Goal: Task Accomplishment & Management: Manage account settings

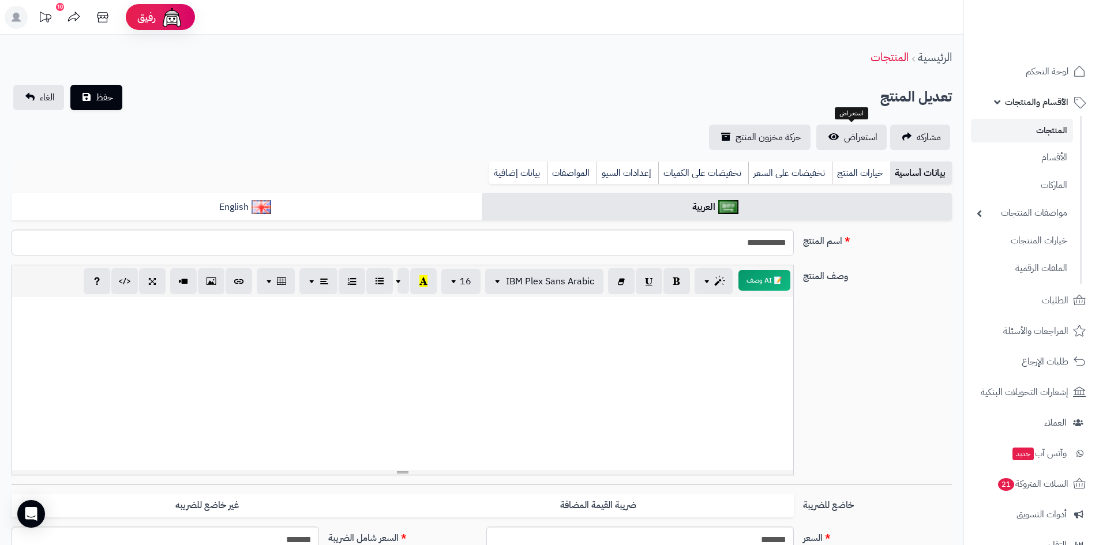
select select
drag, startPoint x: 0, startPoint y: 0, endPoint x: 1010, endPoint y: 98, distance: 1015.2
click at [1010, 98] on span "الأقسام والمنتجات" at bounding box center [1036, 102] width 63 height 16
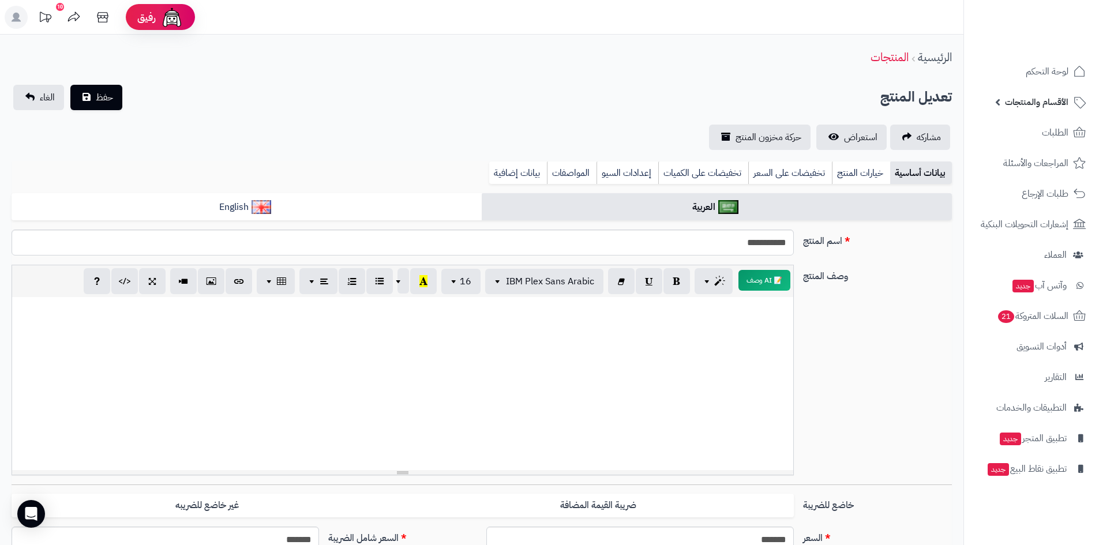
click at [1037, 106] on span "الأقسام والمنتجات" at bounding box center [1036, 102] width 63 height 16
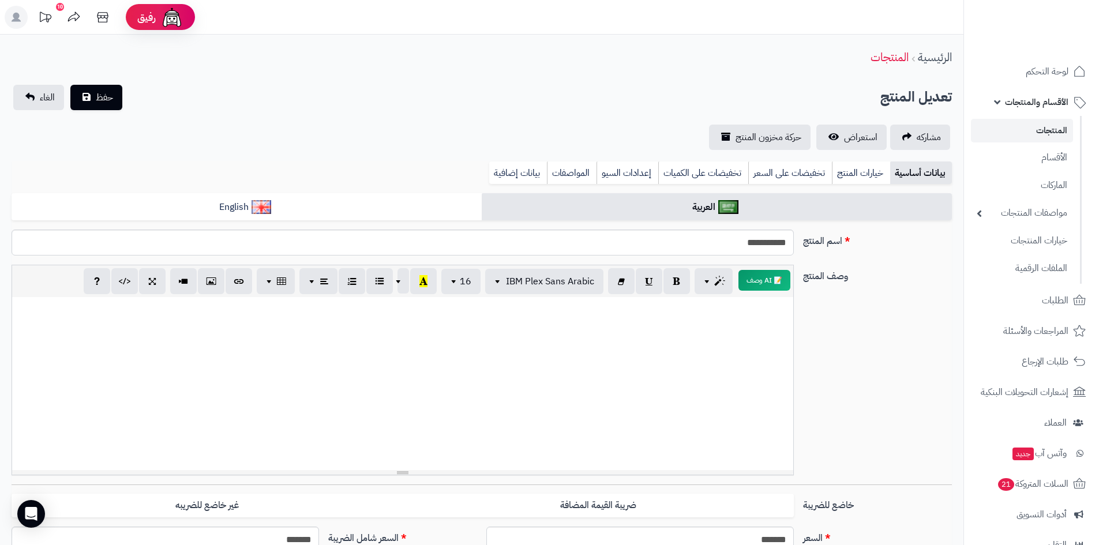
click at [1052, 133] on link "المنتجات" at bounding box center [1022, 131] width 102 height 24
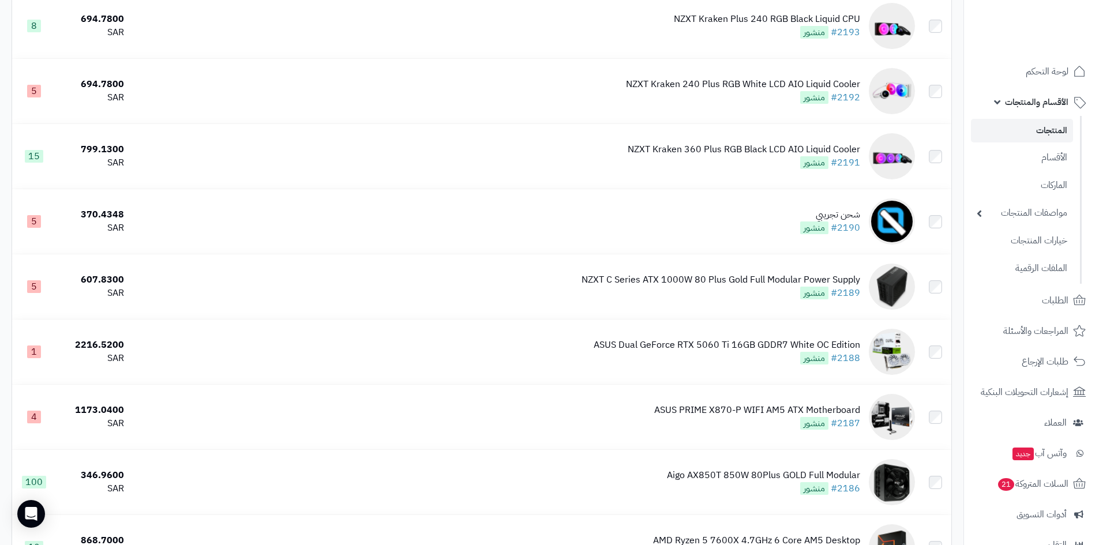
scroll to position [6251, 0]
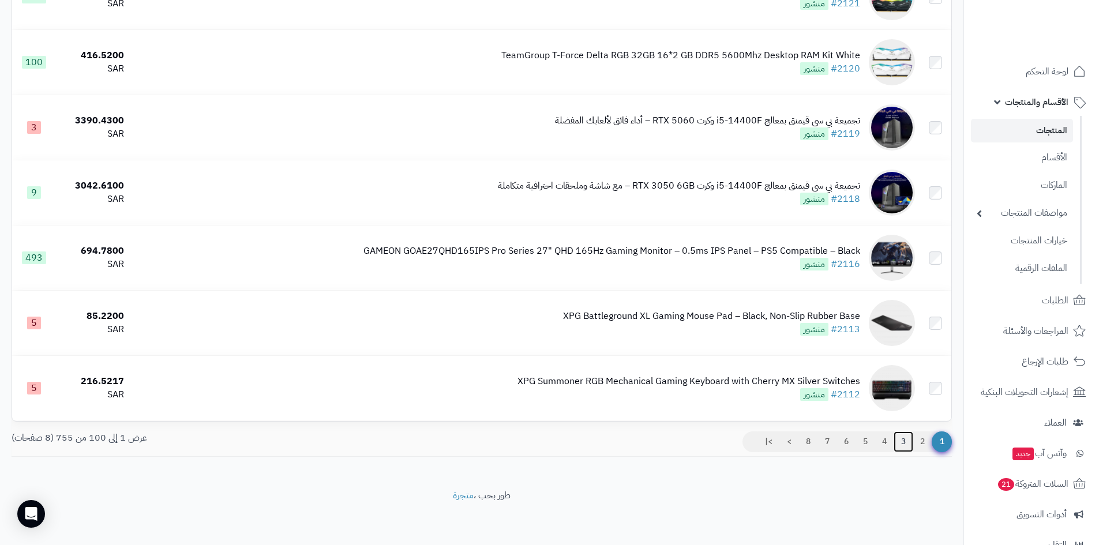
click at [906, 438] on link "3" at bounding box center [904, 442] width 20 height 21
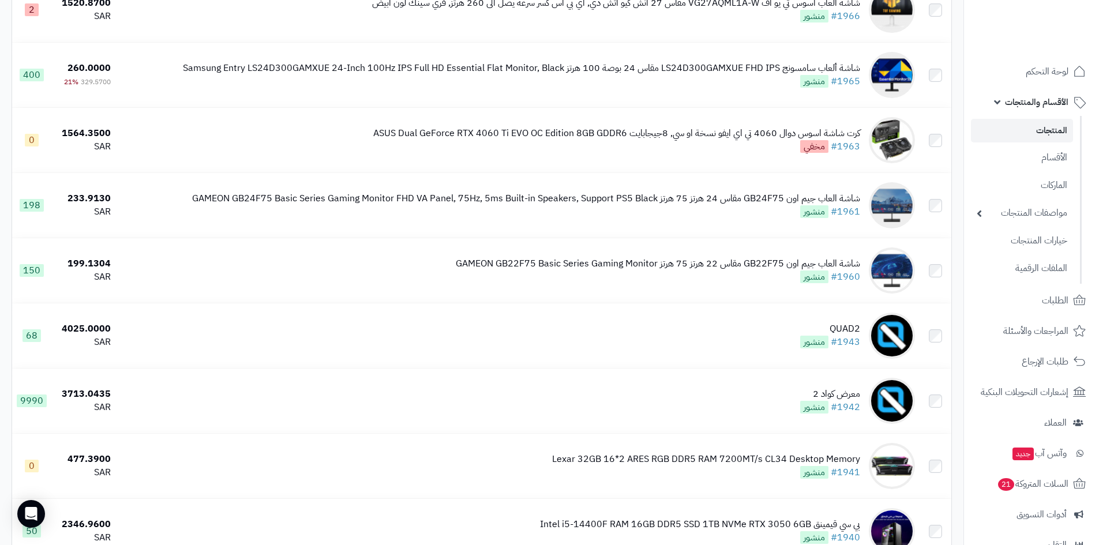
scroll to position [1154, 0]
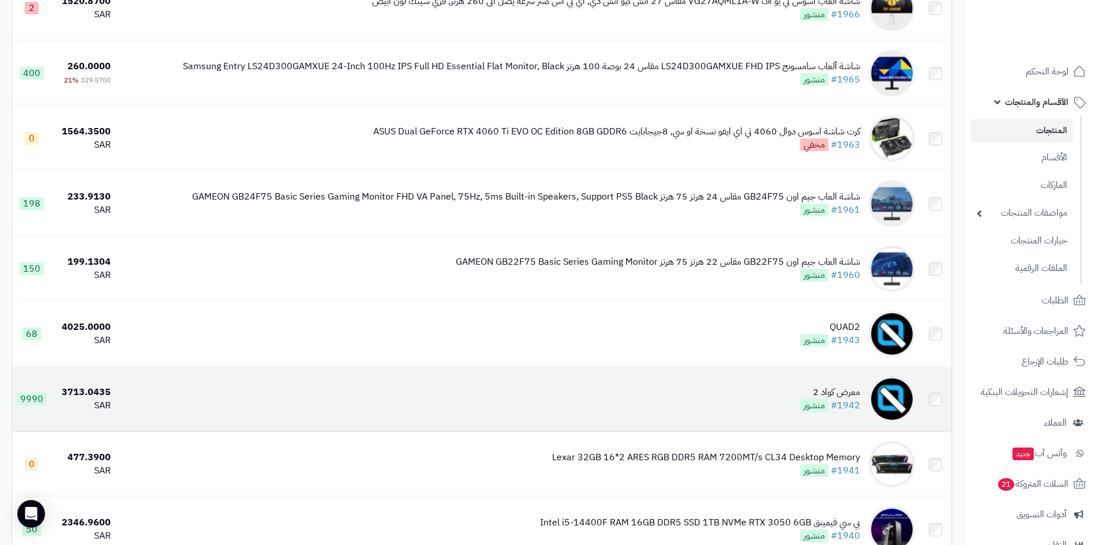
click at [775, 394] on td "معرض كواد 2 #1942 منشور" at bounding box center [517, 399] width 804 height 65
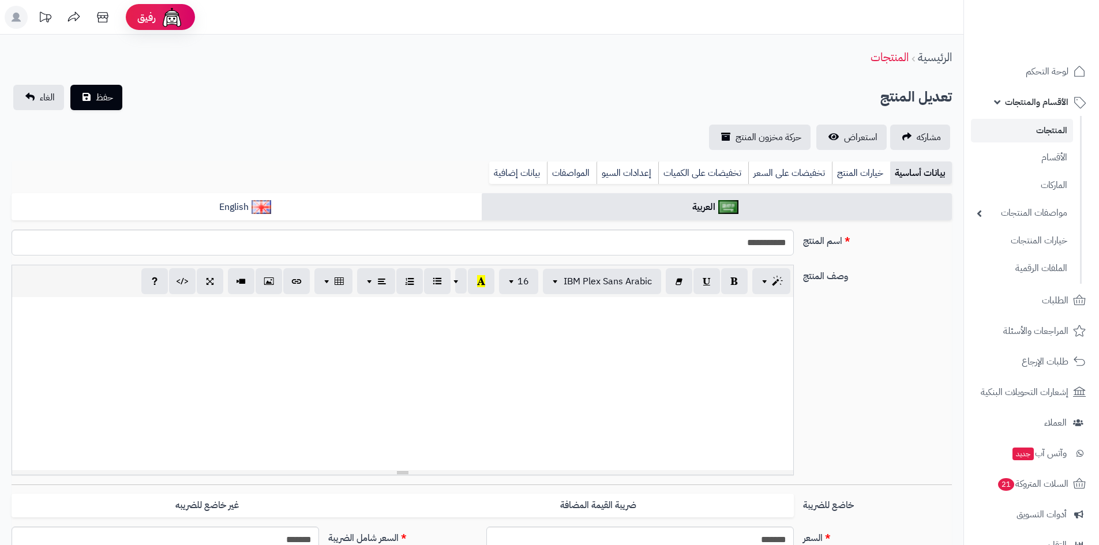
select select
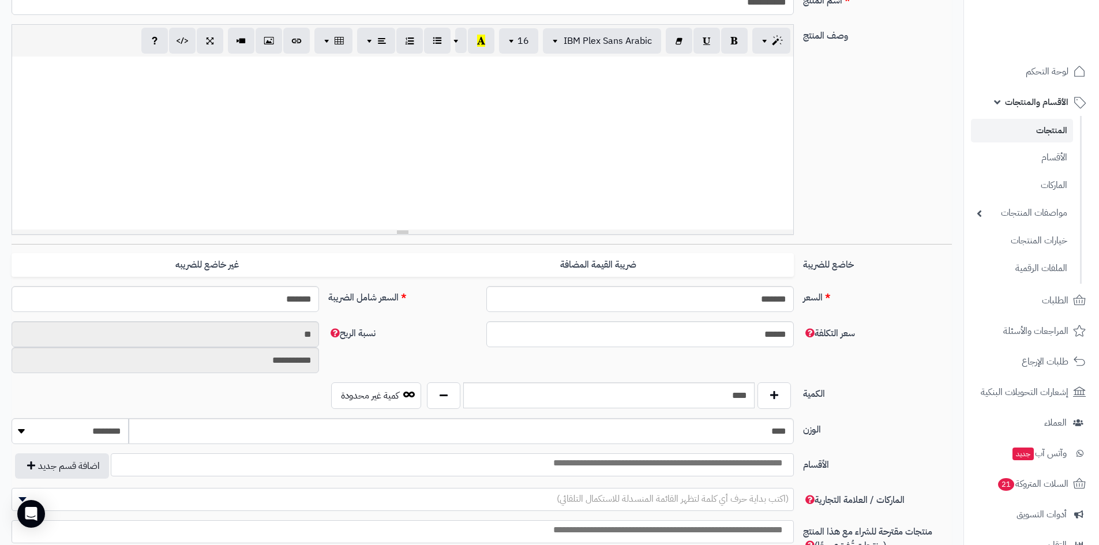
scroll to position [346, 0]
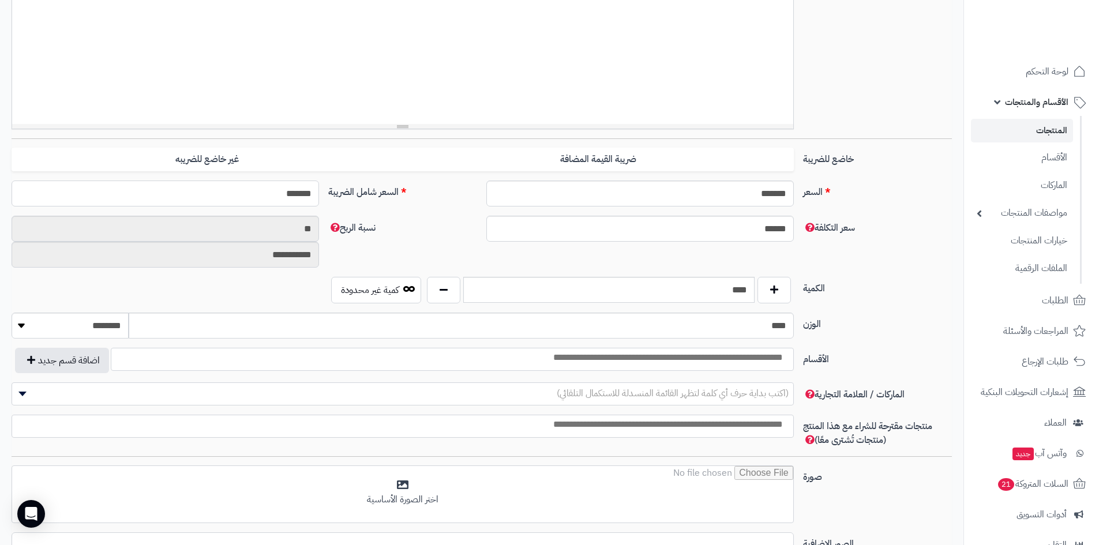
click at [266, 192] on input "*******" at bounding box center [166, 194] width 308 height 26
type input "****"
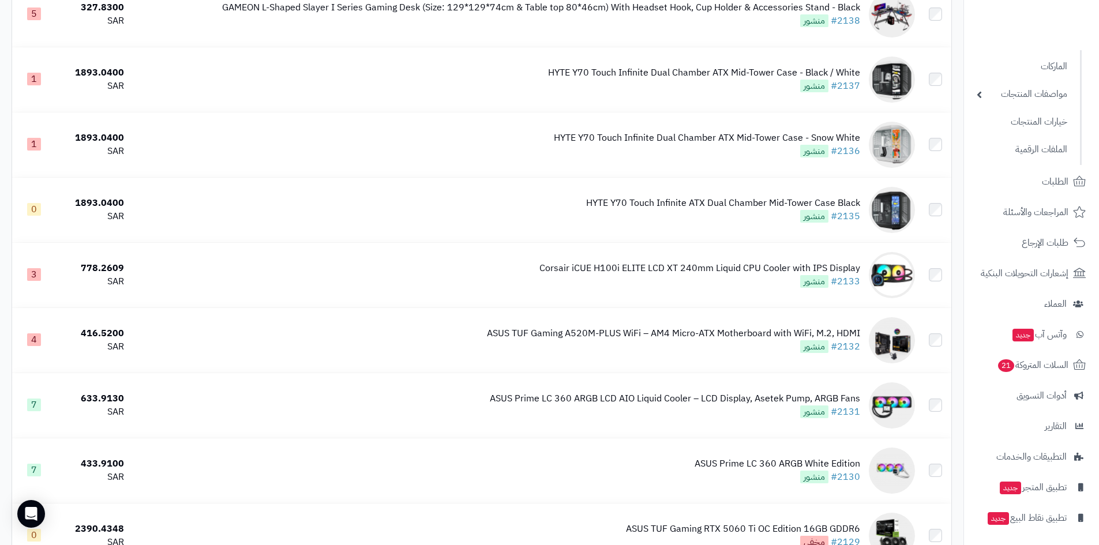
scroll to position [6289, 0]
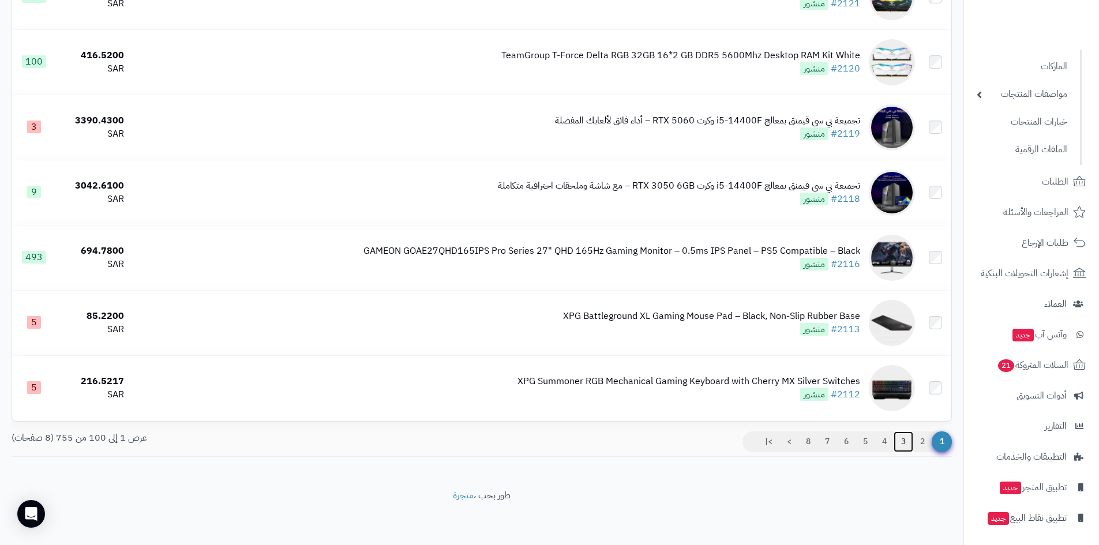
click at [905, 440] on link "3" at bounding box center [904, 442] width 20 height 21
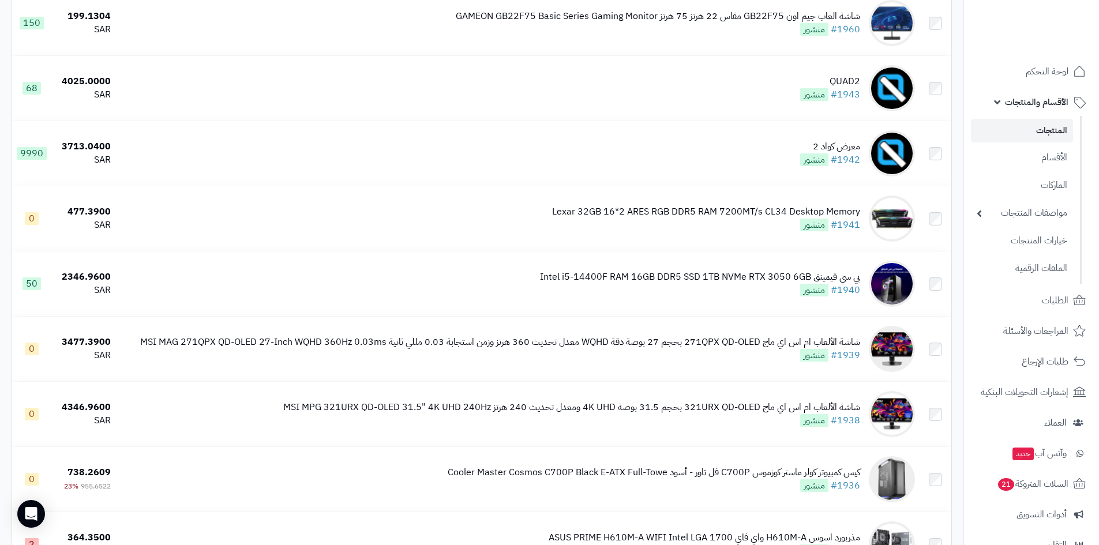
scroll to position [1500, 0]
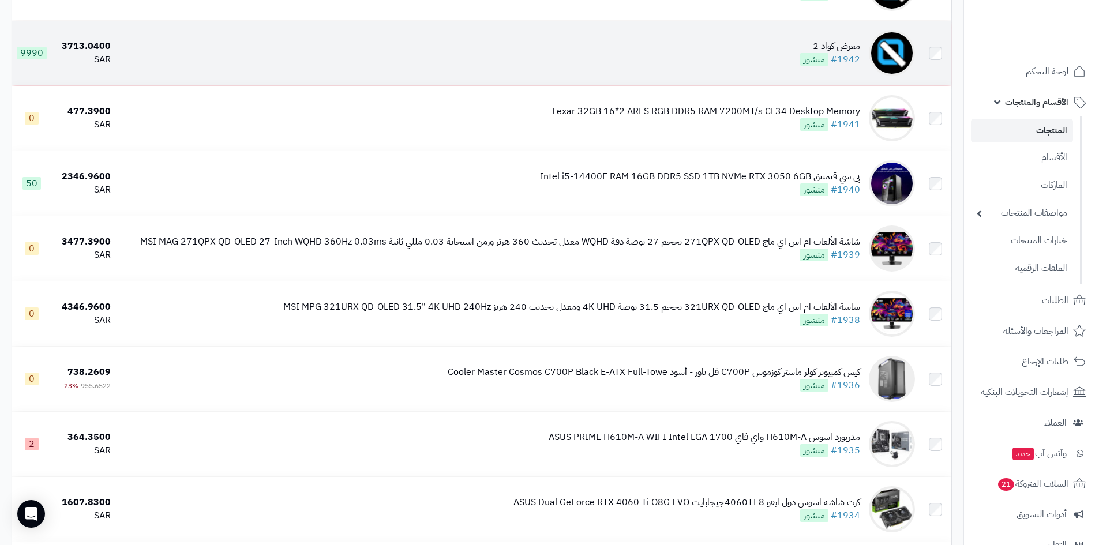
click at [769, 50] on td "معرض كواد 2 #1942 منشور" at bounding box center [517, 53] width 804 height 65
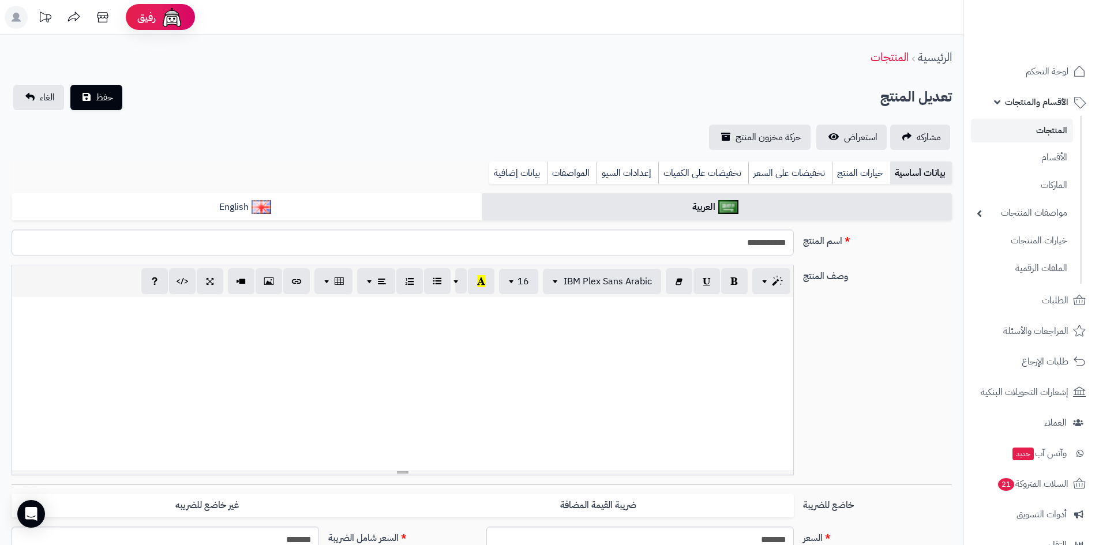
select select
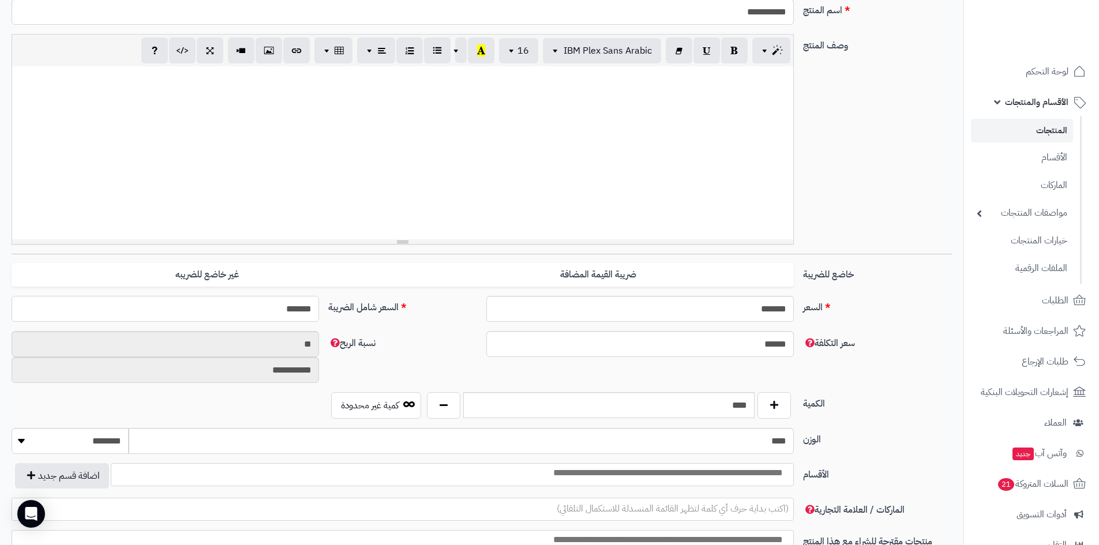
click at [259, 313] on input "*******" at bounding box center [166, 309] width 308 height 26
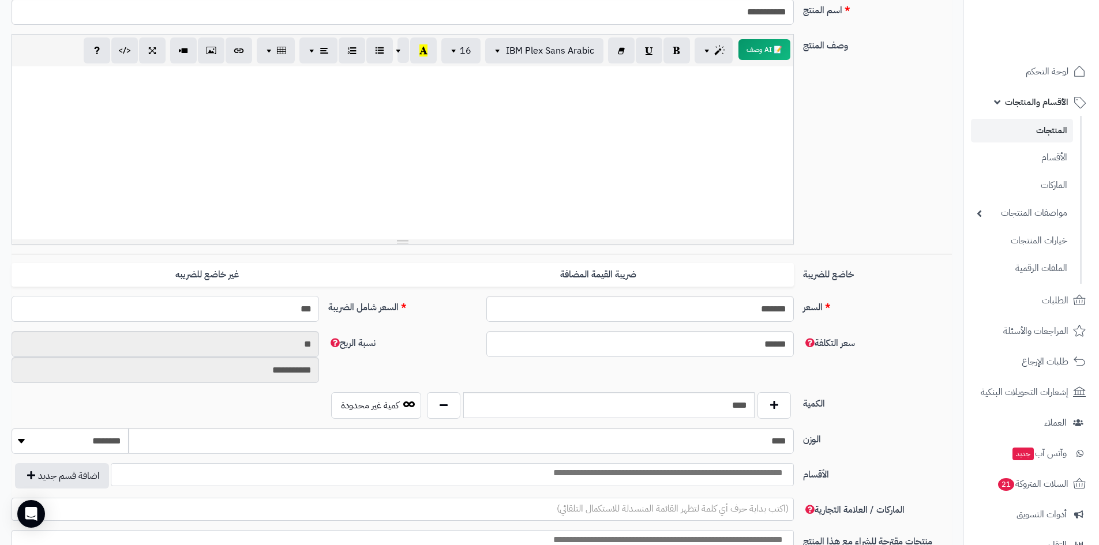
type input "****"
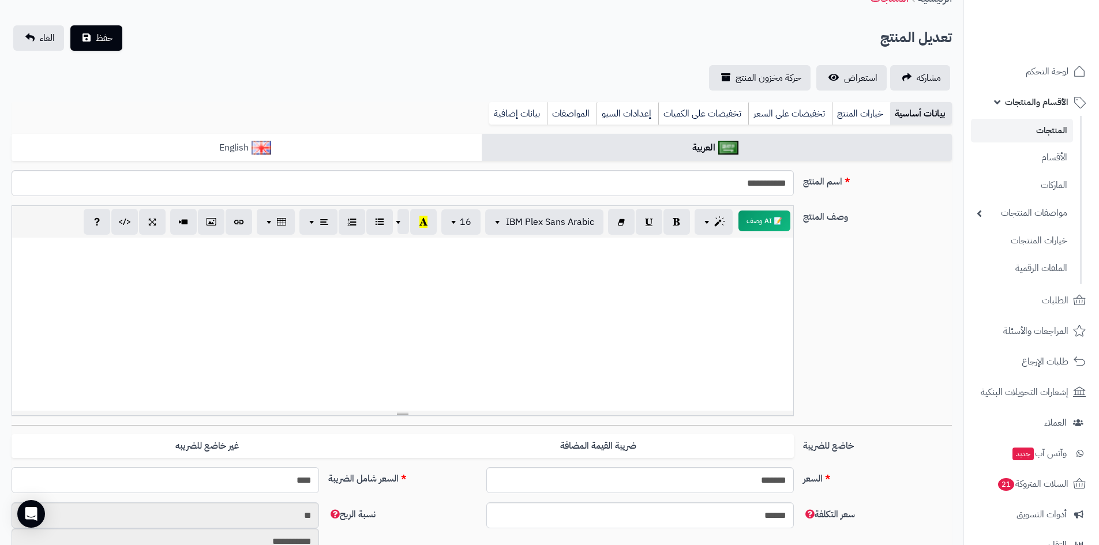
type input "**********"
type input "****"
click at [111, 44] on span "حفظ" at bounding box center [104, 39] width 17 height 14
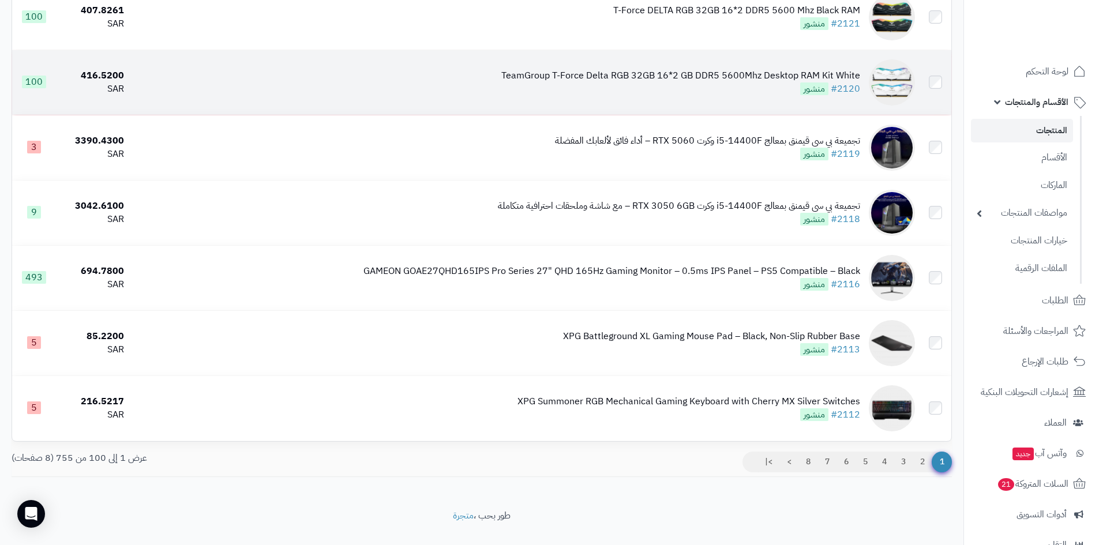
scroll to position [6289, 0]
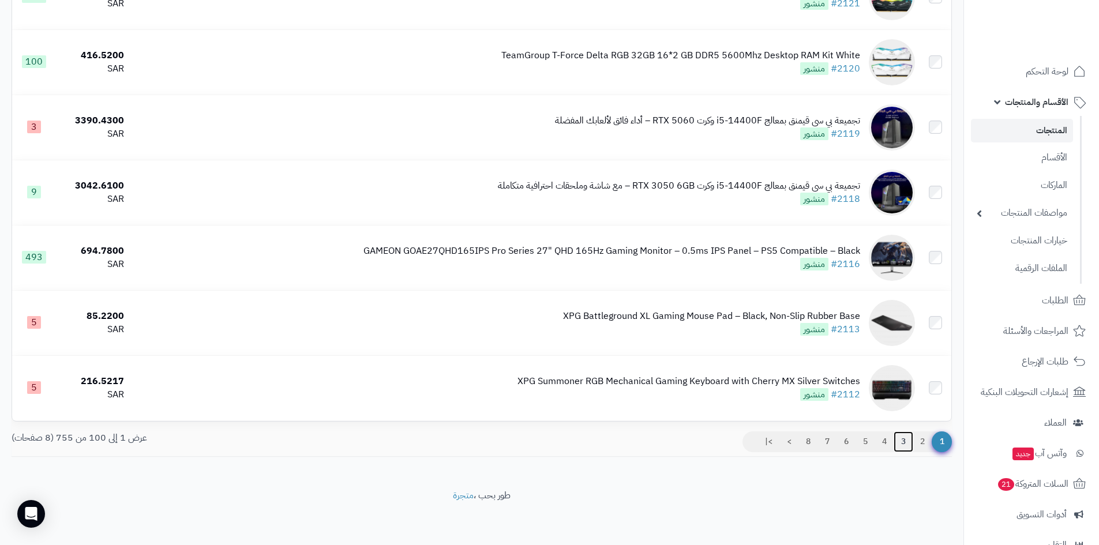
click at [901, 440] on link "3" at bounding box center [904, 442] width 20 height 21
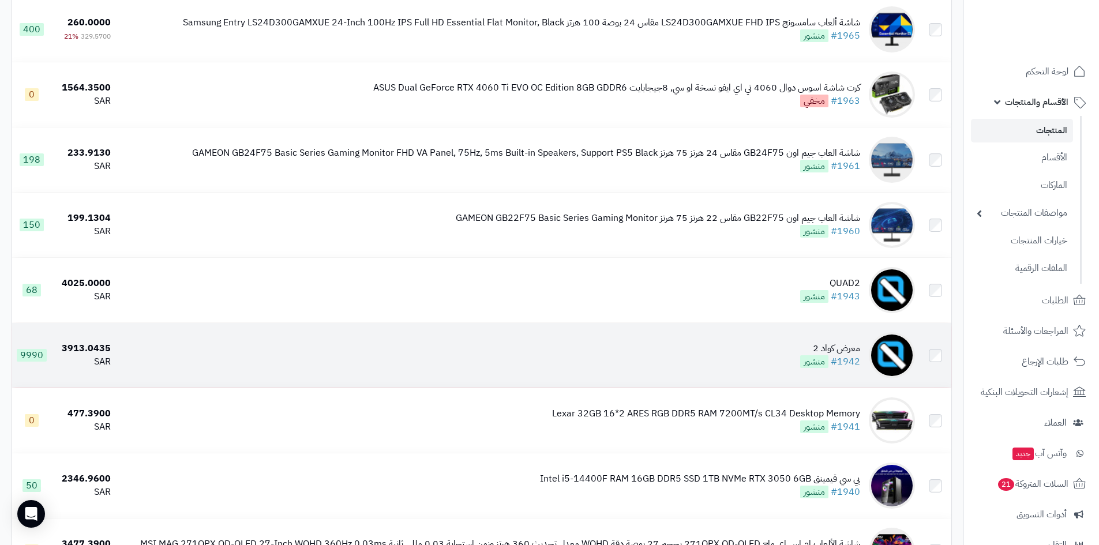
scroll to position [1212, 0]
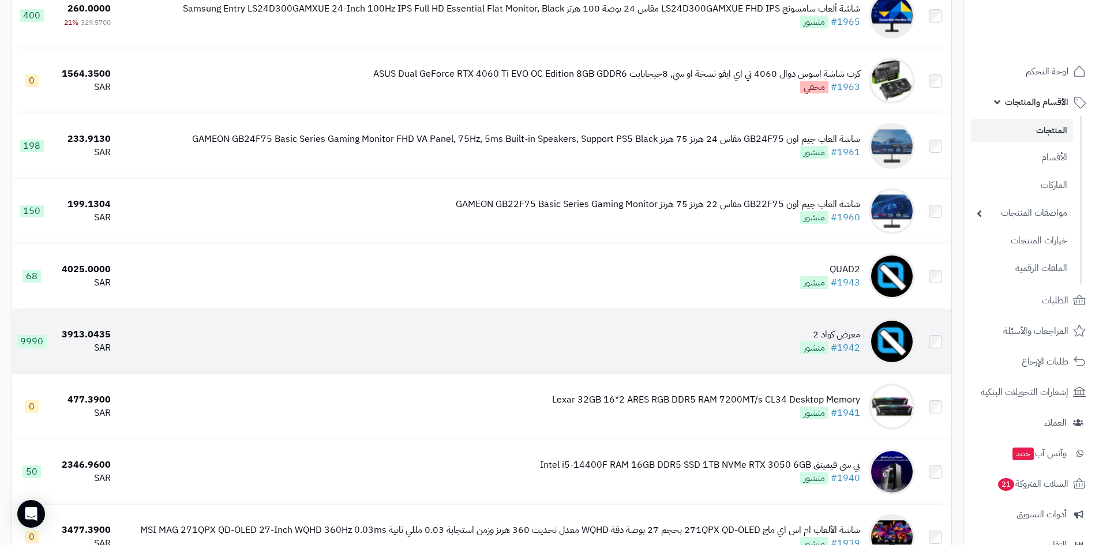
click at [776, 343] on td "معرض كواد 2 #1942 منشور" at bounding box center [517, 341] width 804 height 65
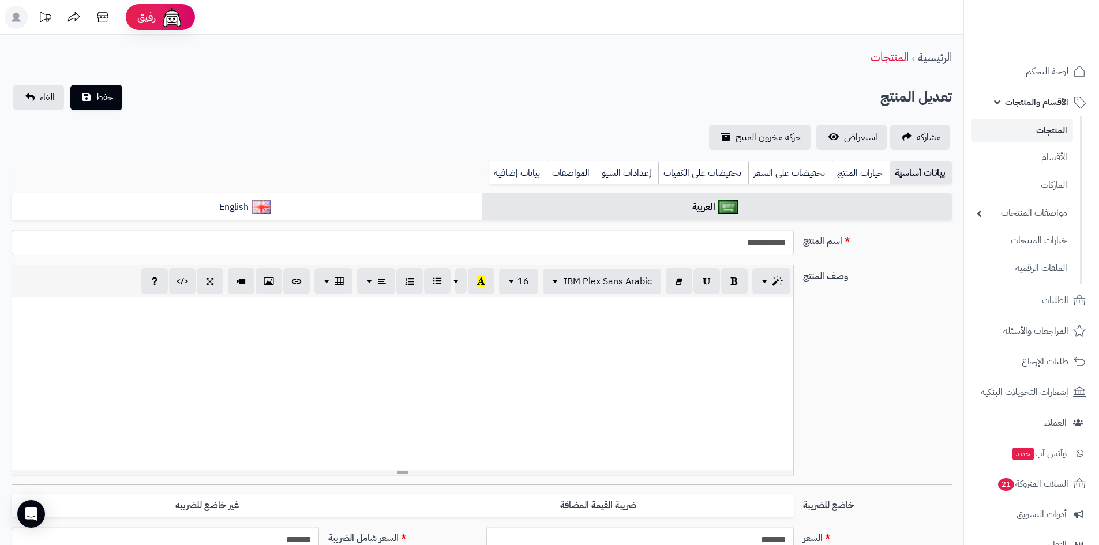
select select
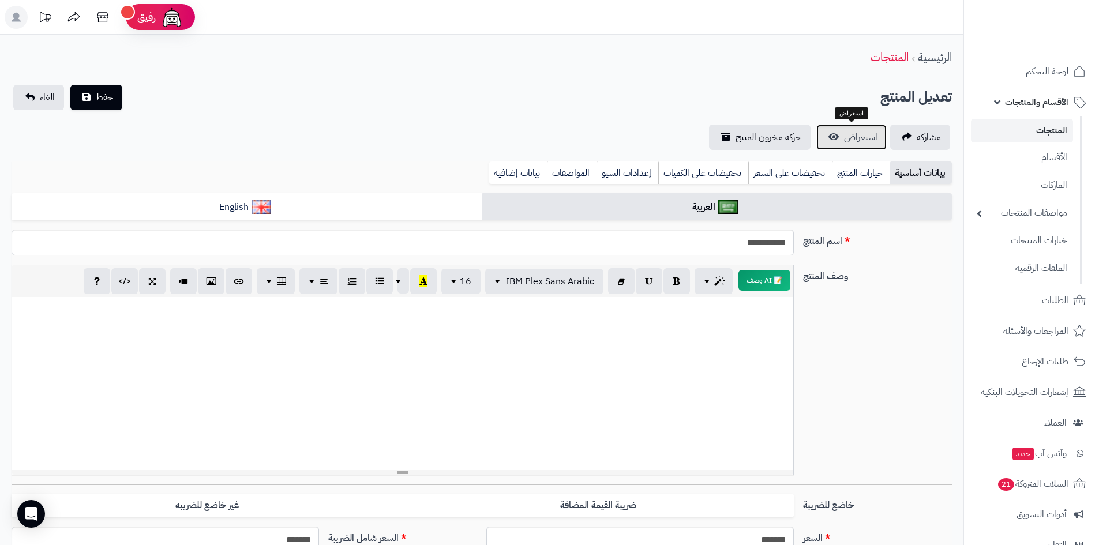
click at [856, 140] on span "استعراض" at bounding box center [860, 137] width 33 height 14
click at [1031, 106] on span "الأقسام والمنتجات" at bounding box center [1036, 102] width 63 height 16
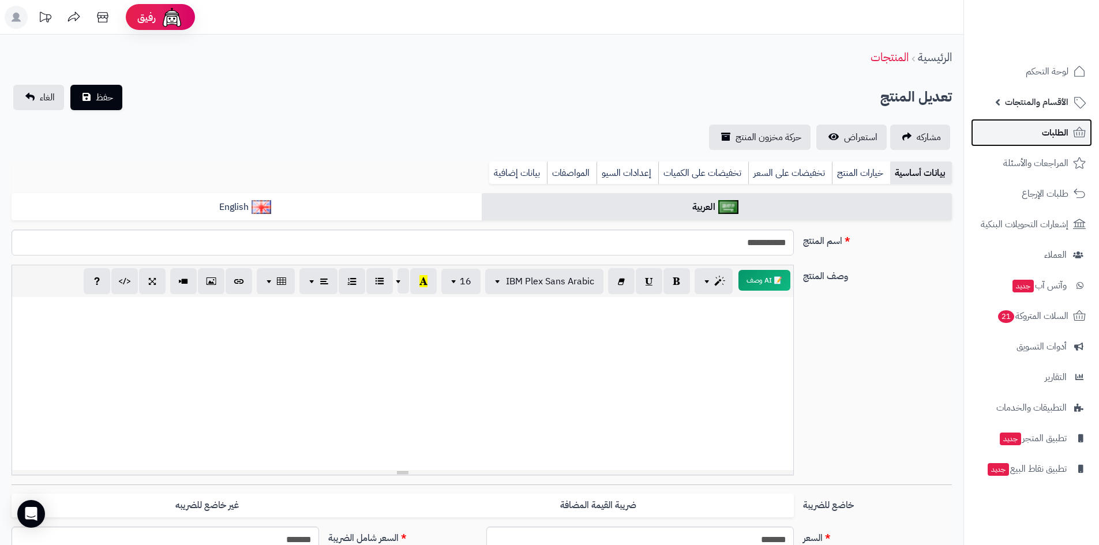
click at [1046, 133] on span "الطلبات" at bounding box center [1055, 133] width 27 height 16
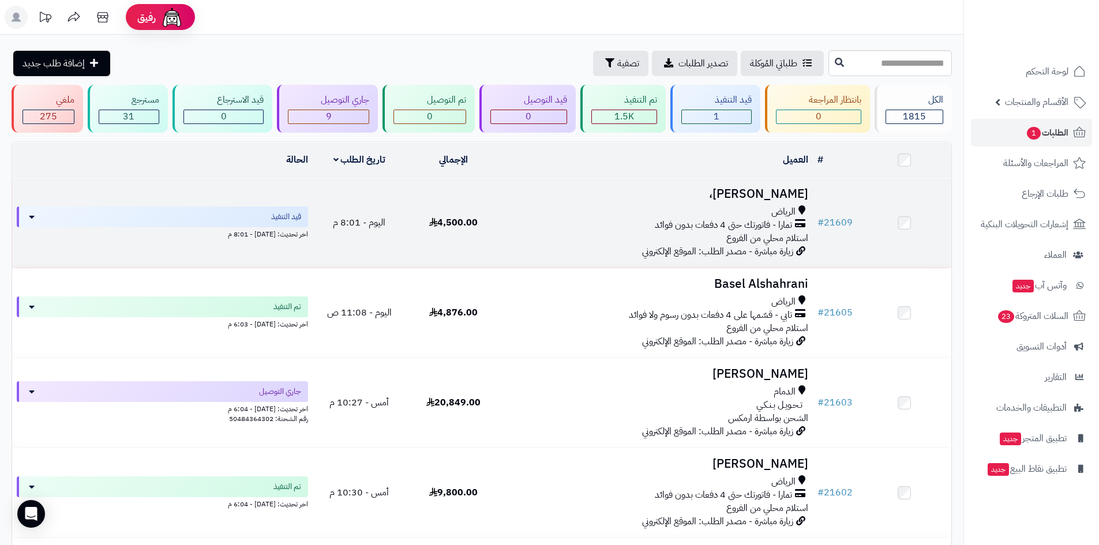
click at [580, 220] on div "تمارا - فاتورتك حتى 4 دفعات بدون فوائد" at bounding box center [657, 225] width 304 height 13
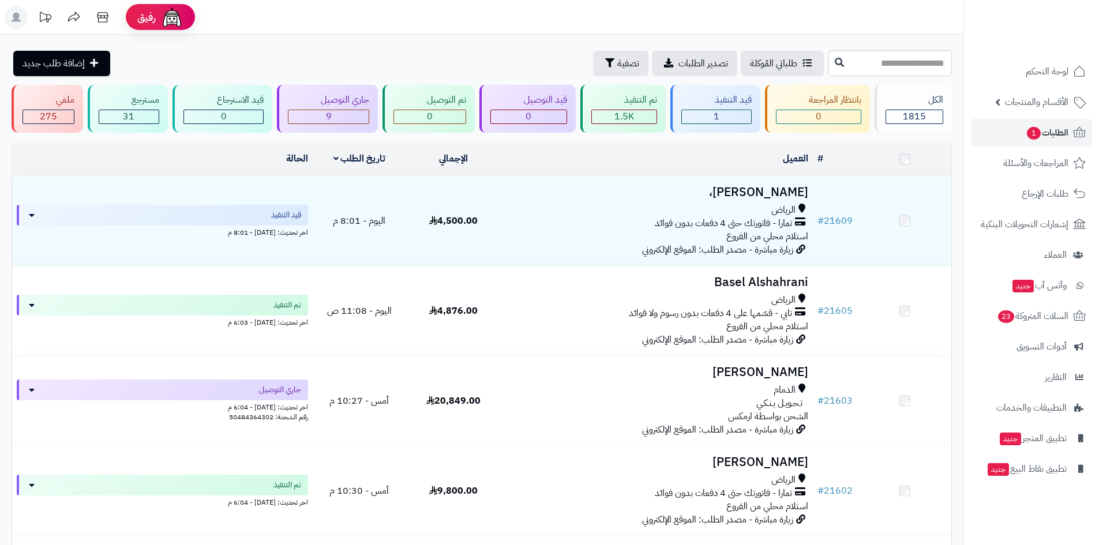
click at [258, 211] on div "قيد التنفيذ" at bounding box center [162, 215] width 291 height 21
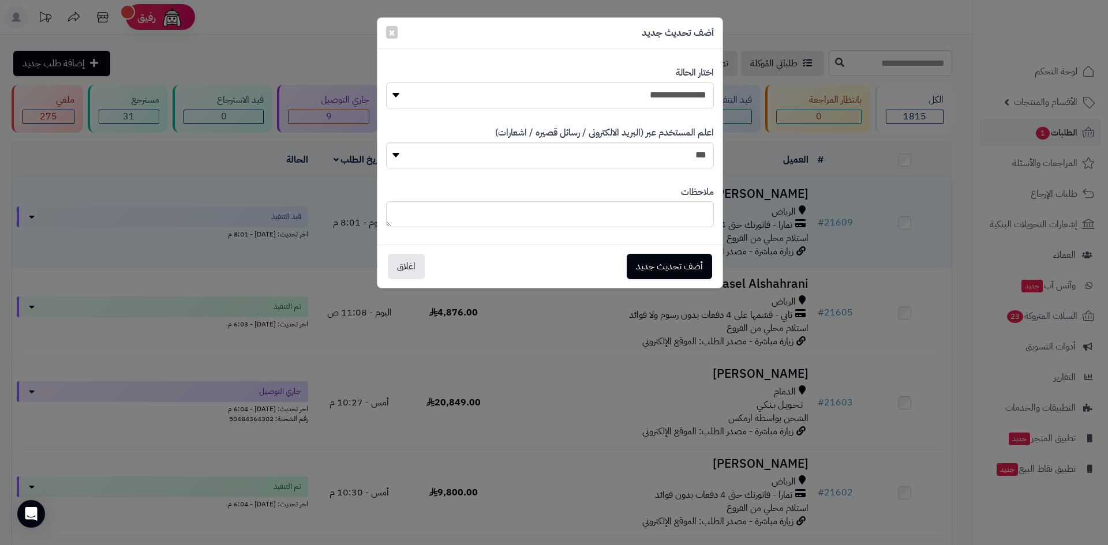
click at [668, 95] on select "**********" at bounding box center [550, 96] width 328 height 26
select select "*"
click at [386, 83] on select "**********" at bounding box center [550, 96] width 328 height 26
click at [688, 269] on button "أضف تحديث جديد" at bounding box center [669, 265] width 85 height 25
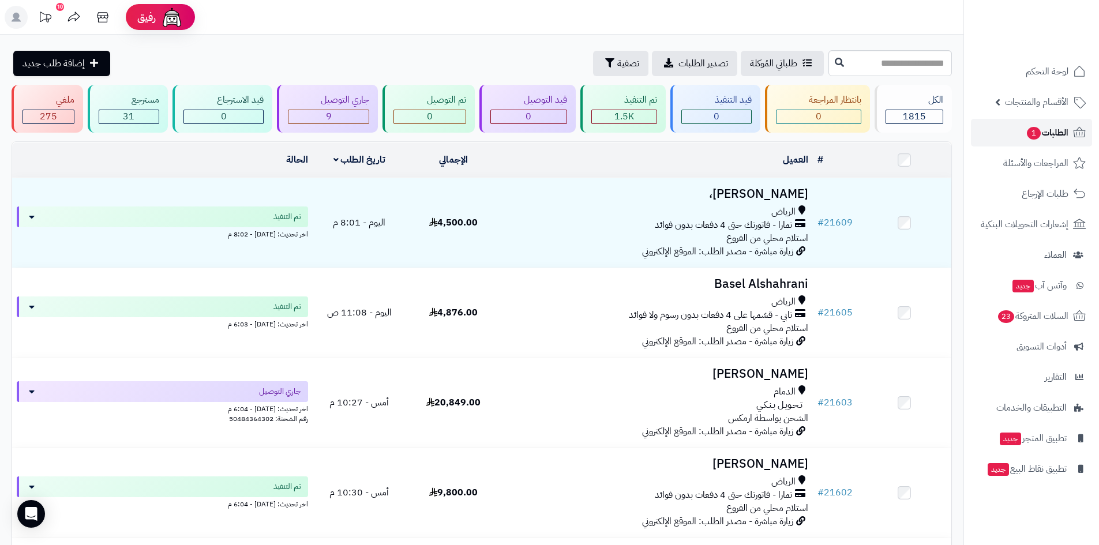
click at [1042, 138] on span "الطلبات 1" at bounding box center [1047, 133] width 43 height 16
click at [1028, 127] on span "الطلبات 1" at bounding box center [1047, 133] width 43 height 16
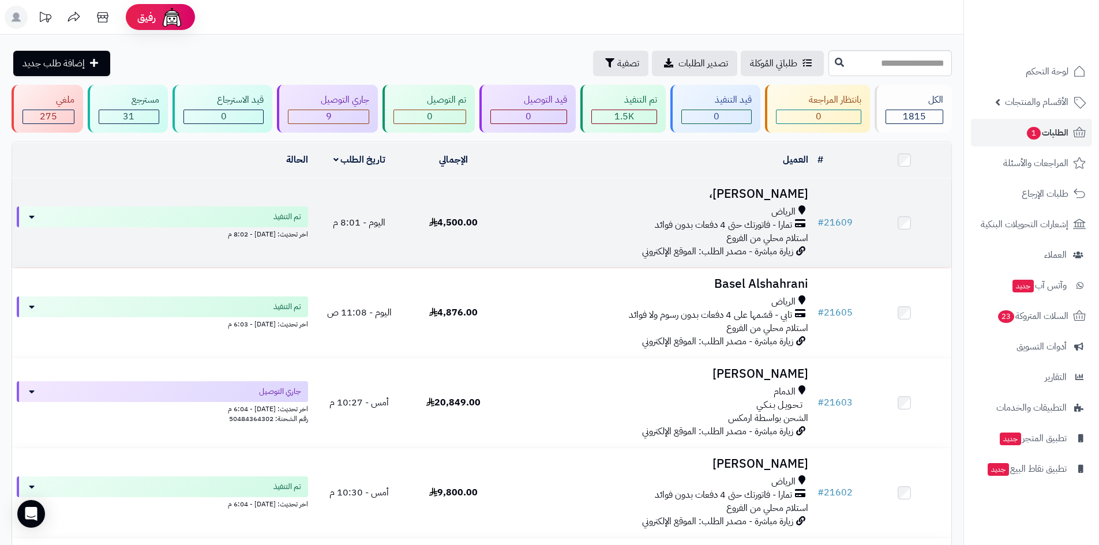
click at [485, 233] on td "4,500.00" at bounding box center [453, 222] width 94 height 89
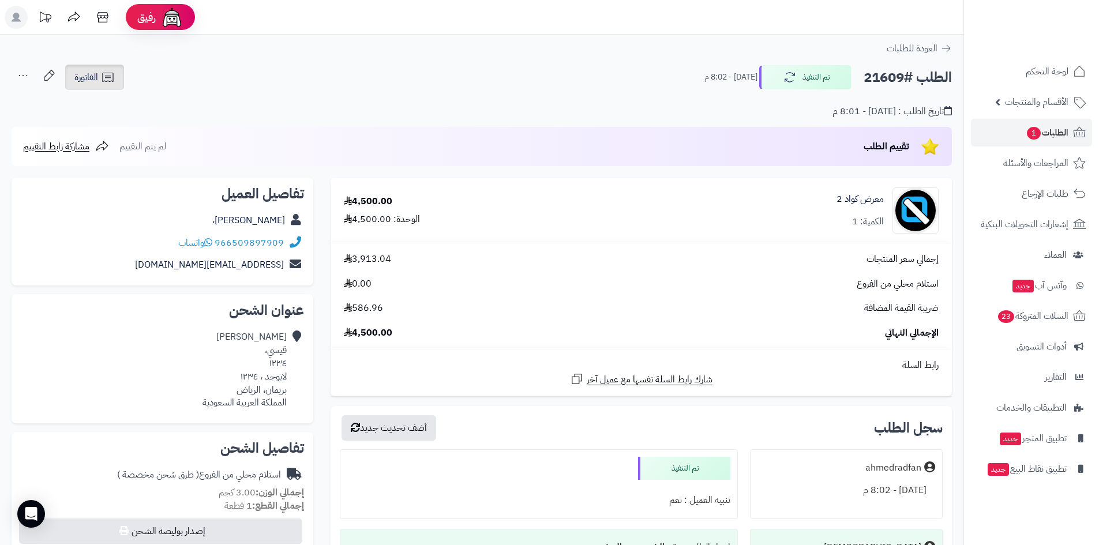
click at [111, 83] on icon at bounding box center [108, 77] width 14 height 14
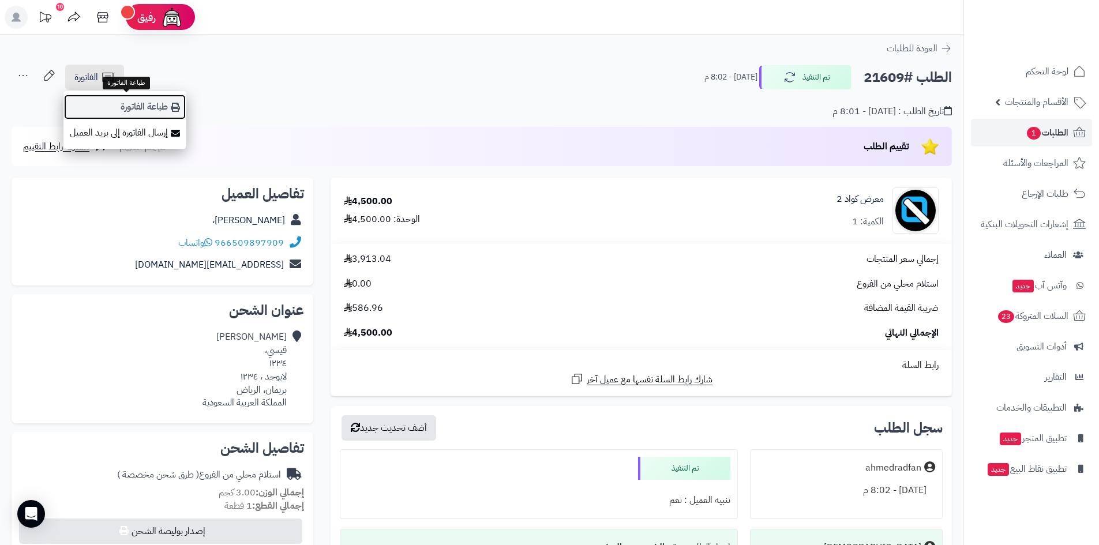
click at [162, 111] on link "طباعة الفاتورة" at bounding box center [124, 107] width 123 height 26
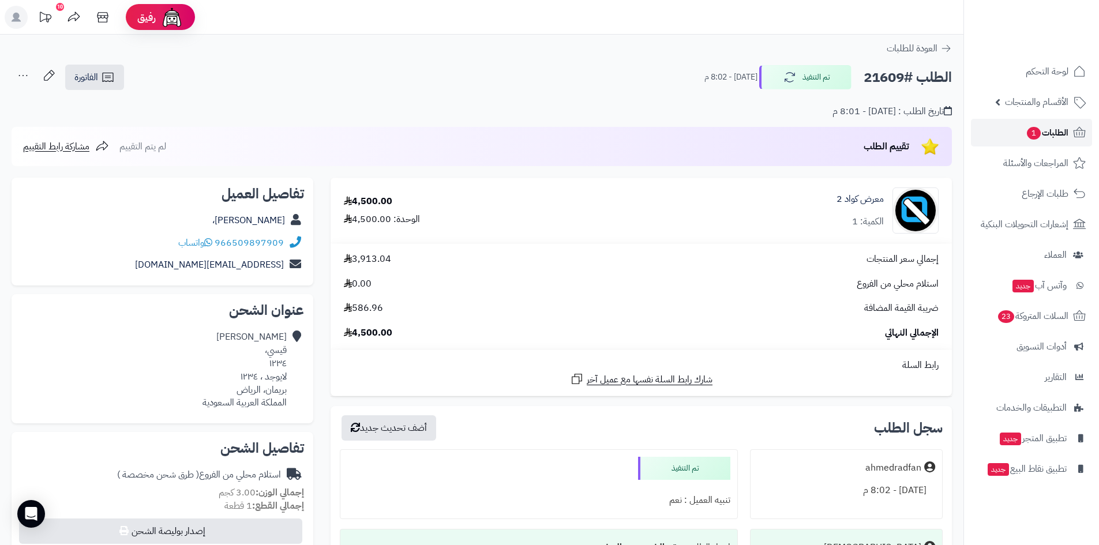
click at [1017, 139] on link "الطلبات 1" at bounding box center [1031, 133] width 121 height 28
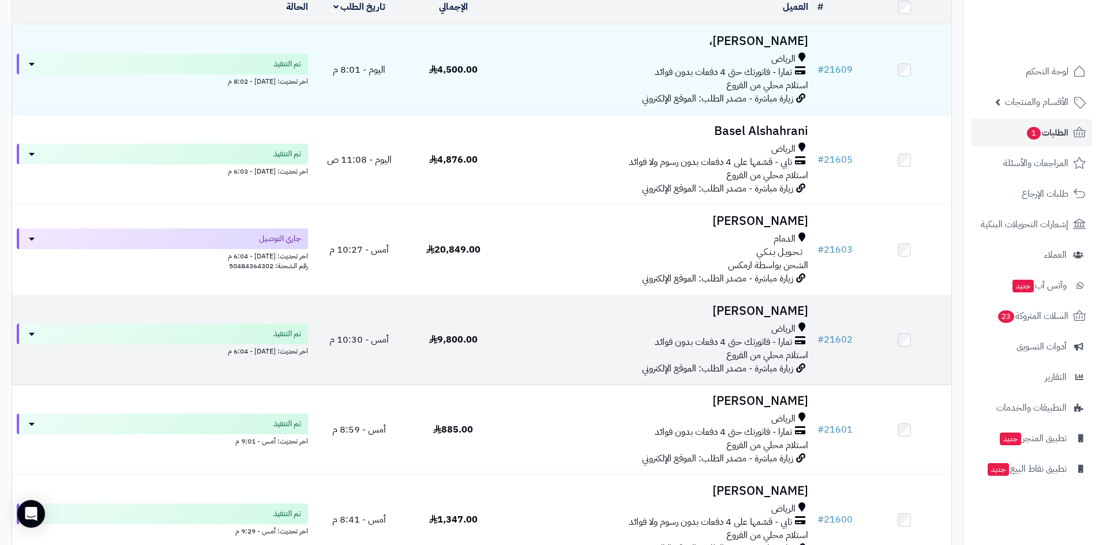
scroll to position [173, 0]
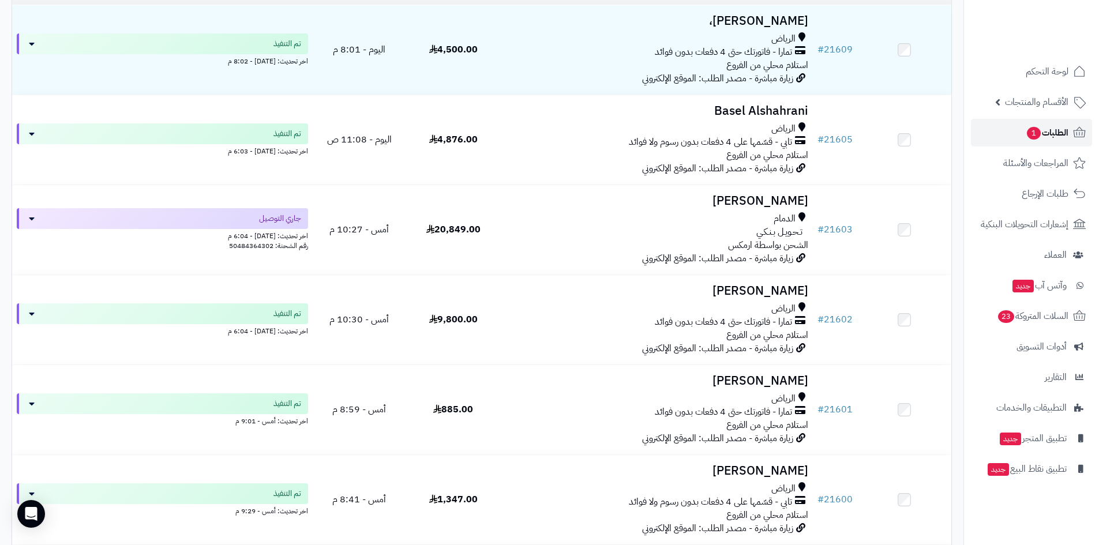
click at [1044, 138] on span "الطلبات 1" at bounding box center [1047, 133] width 43 height 16
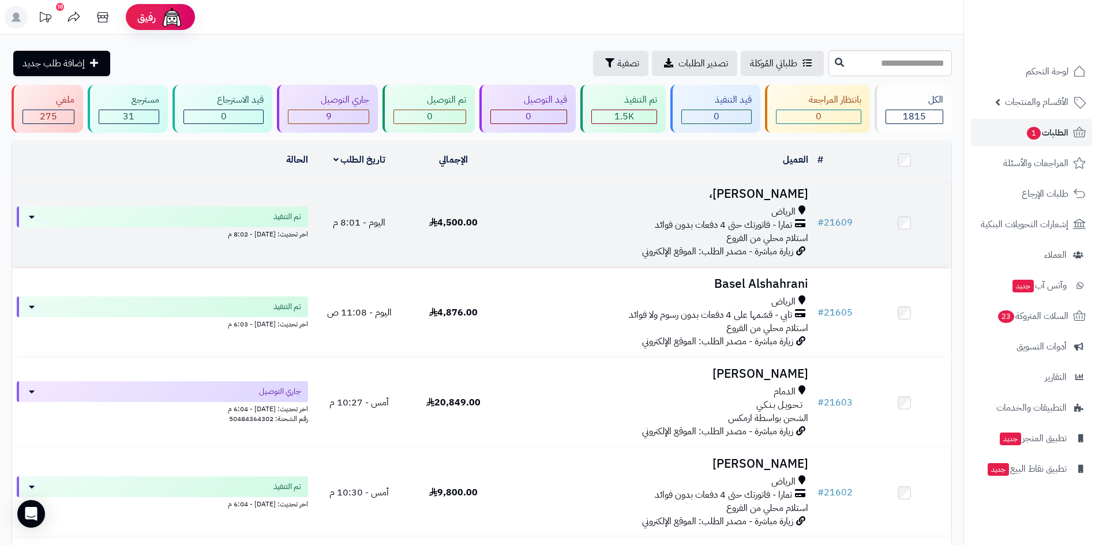
drag, startPoint x: 699, startPoint y: 214, endPoint x: 696, endPoint y: 219, distance: 6.2
click at [699, 216] on div "الرياض تمارا - فاتورتك حتى 4 دفعات بدون فوائد استلام محلي من الفروع" at bounding box center [657, 225] width 304 height 40
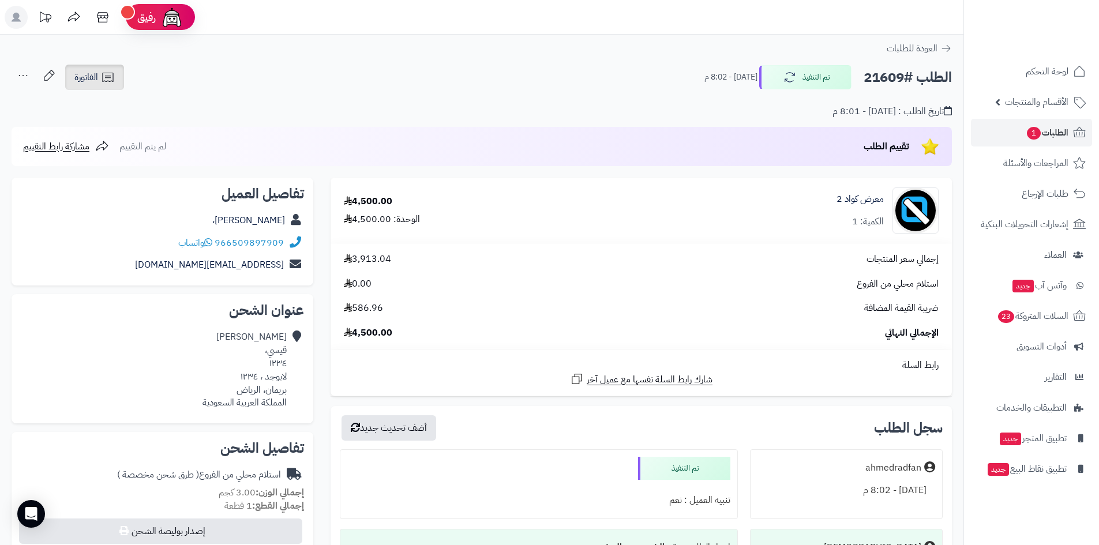
click at [99, 83] on link "الفاتورة" at bounding box center [94, 77] width 59 height 25
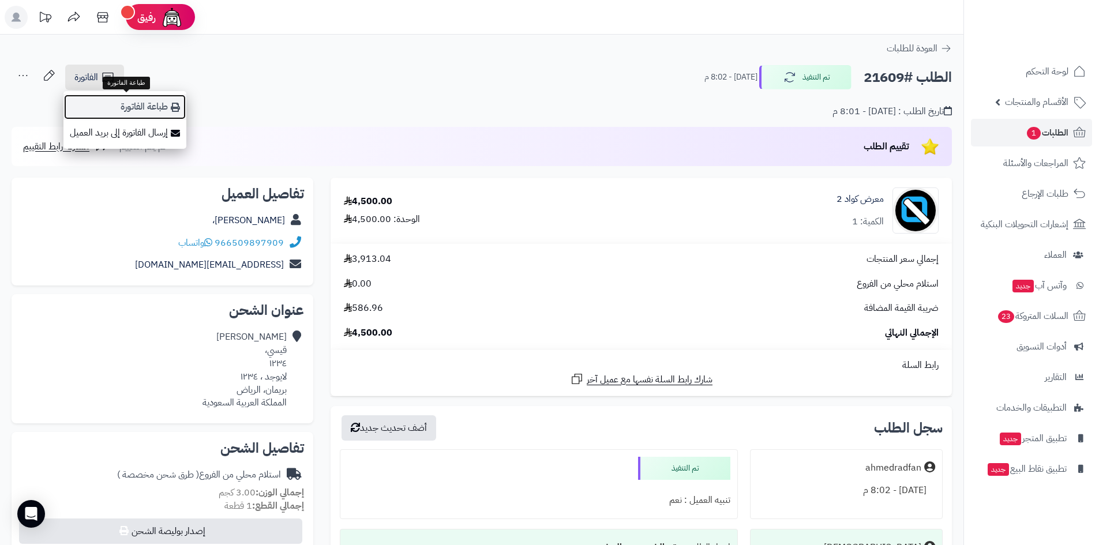
click at [173, 109] on icon at bounding box center [175, 107] width 9 height 9
